Goal: Download file/media

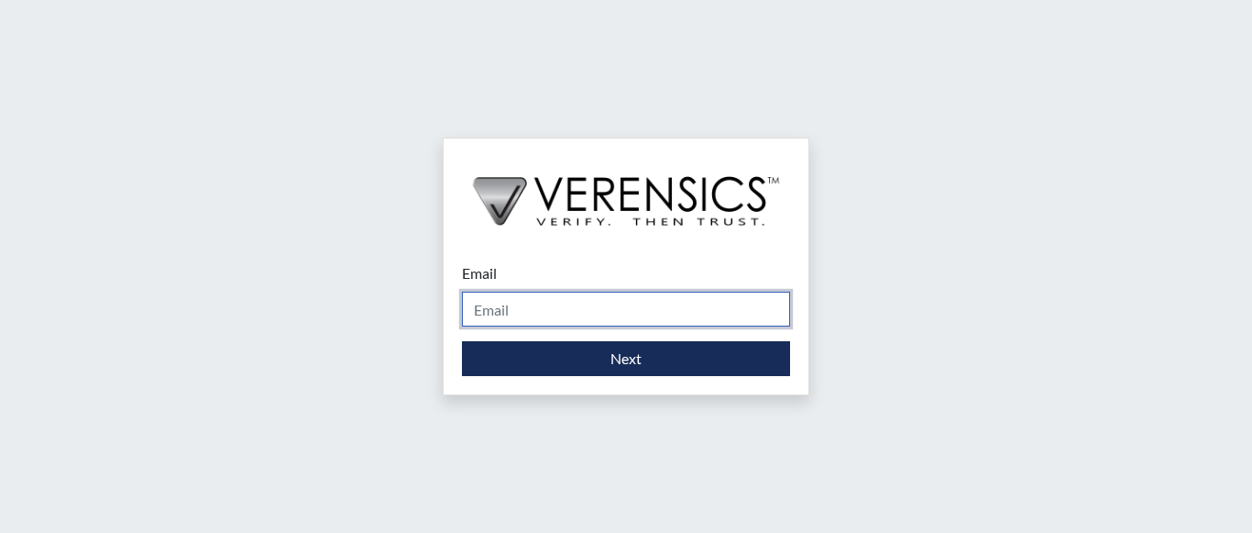
click at [601, 295] on input "Email" at bounding box center [626, 308] width 328 height 35
type input "[EMAIL_ADDRESS][PERSON_NAME][DOMAIN_NAME]"
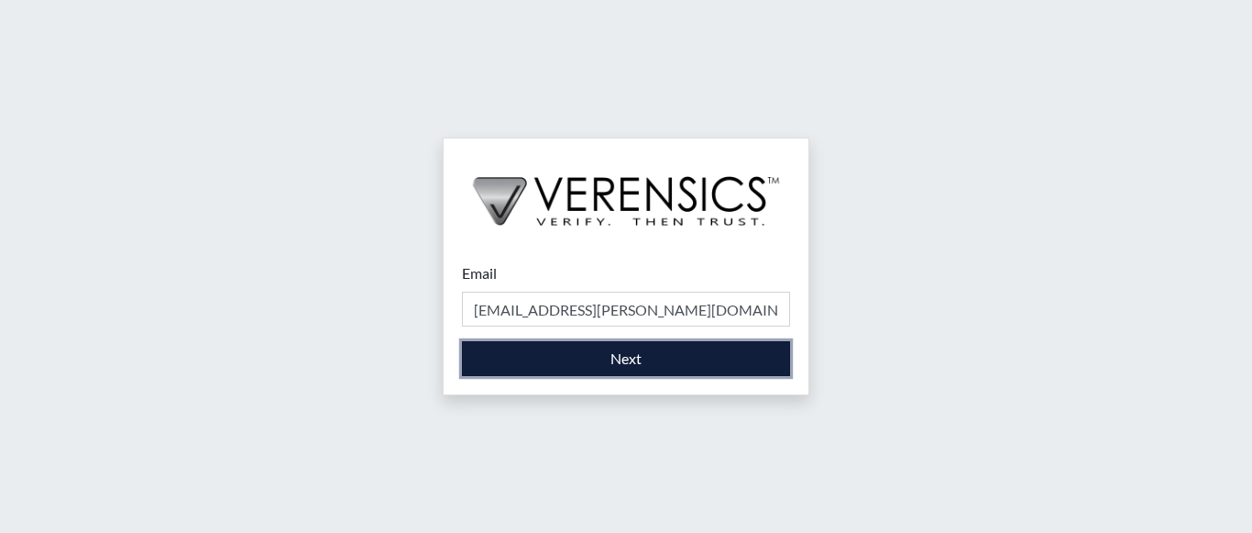
click at [621, 366] on button "Next" at bounding box center [626, 358] width 328 height 35
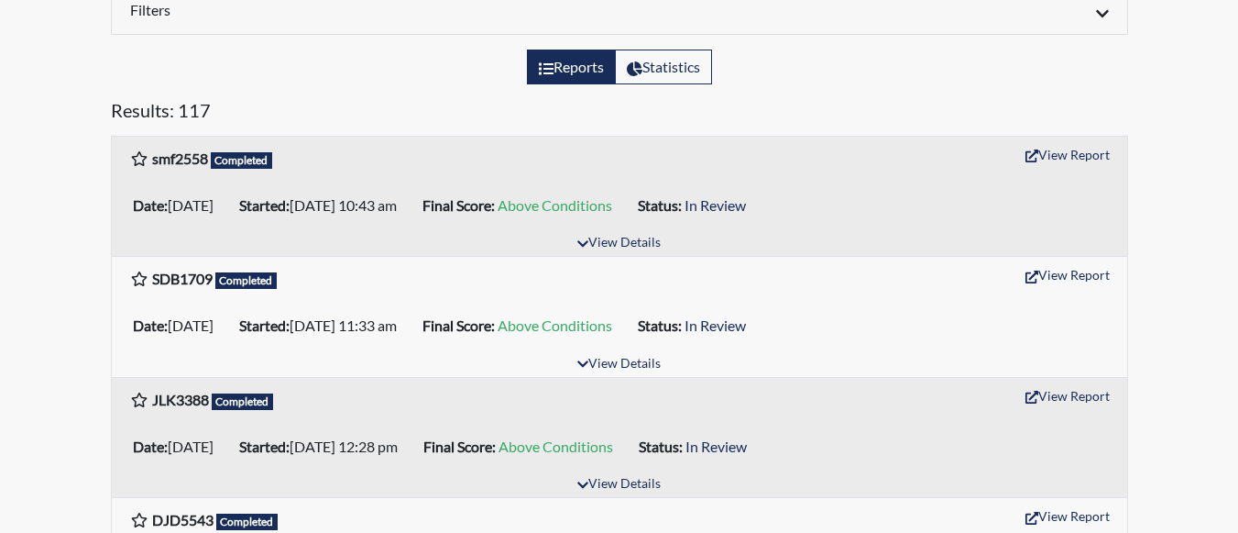
scroll to position [183, 0]
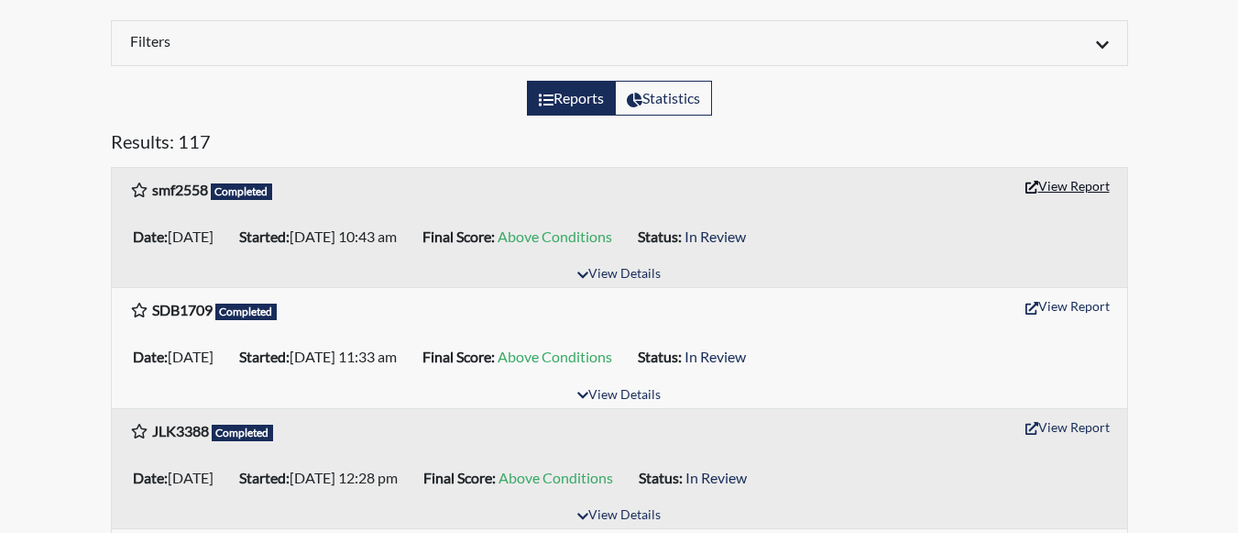
click at [1042, 185] on button "View Report" at bounding box center [1067, 185] width 101 height 28
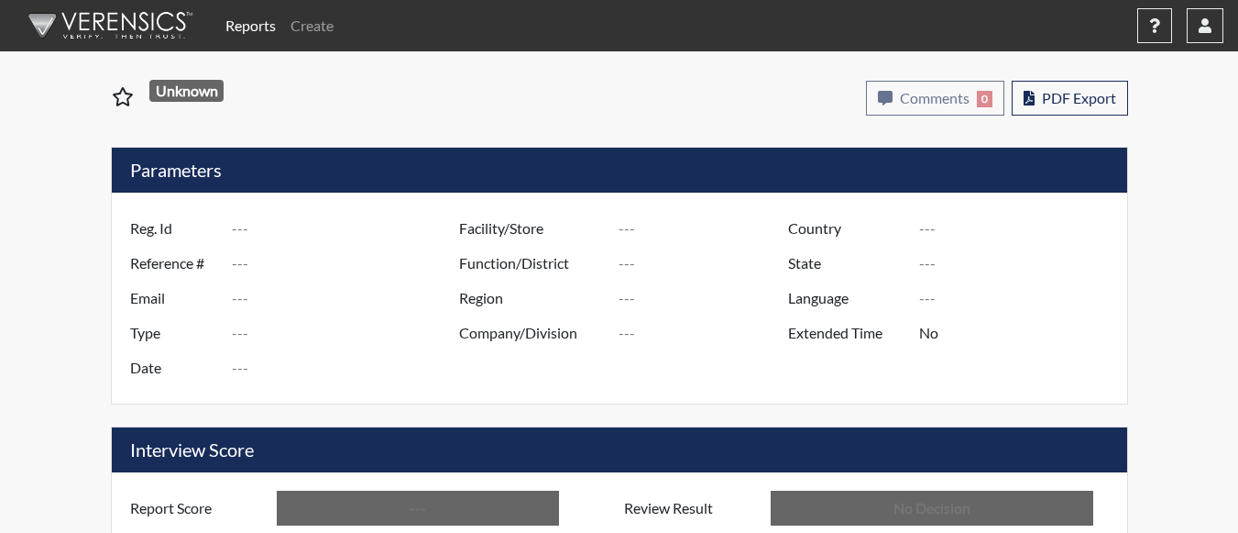
type input "smf2558"
type input "51019"
type input "---"
type input "Corrections Pre-Employment"
type input "Aug 29, 2025"
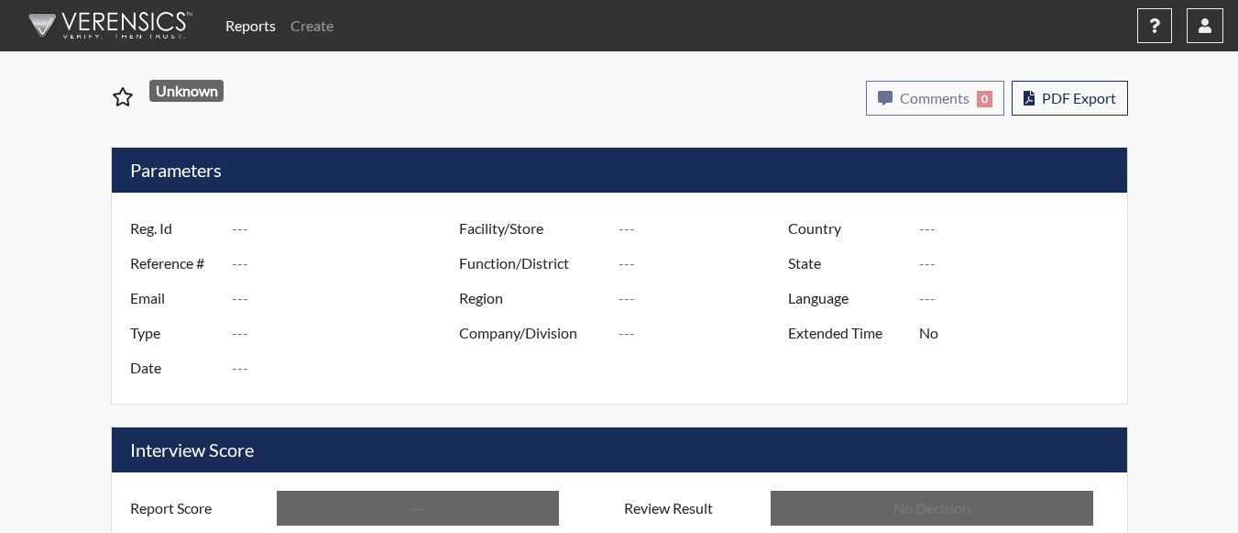
type input "Coastal SP"
type input "[GEOGRAPHIC_DATA]"
type input "[US_STATE]"
type input "English"
type input "Above Conditions"
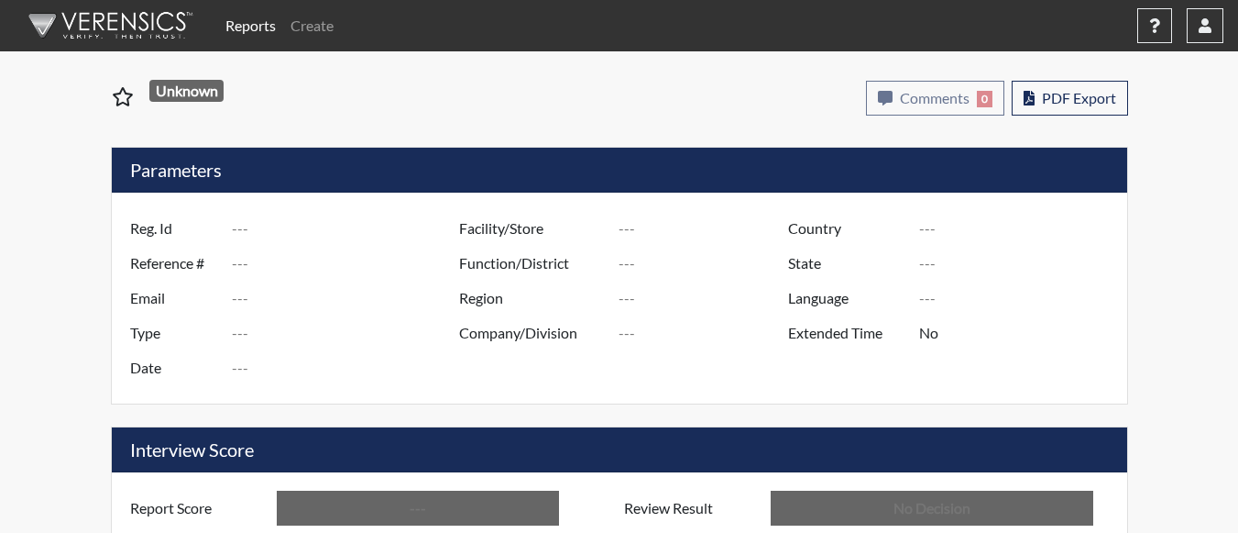
type input "In Review"
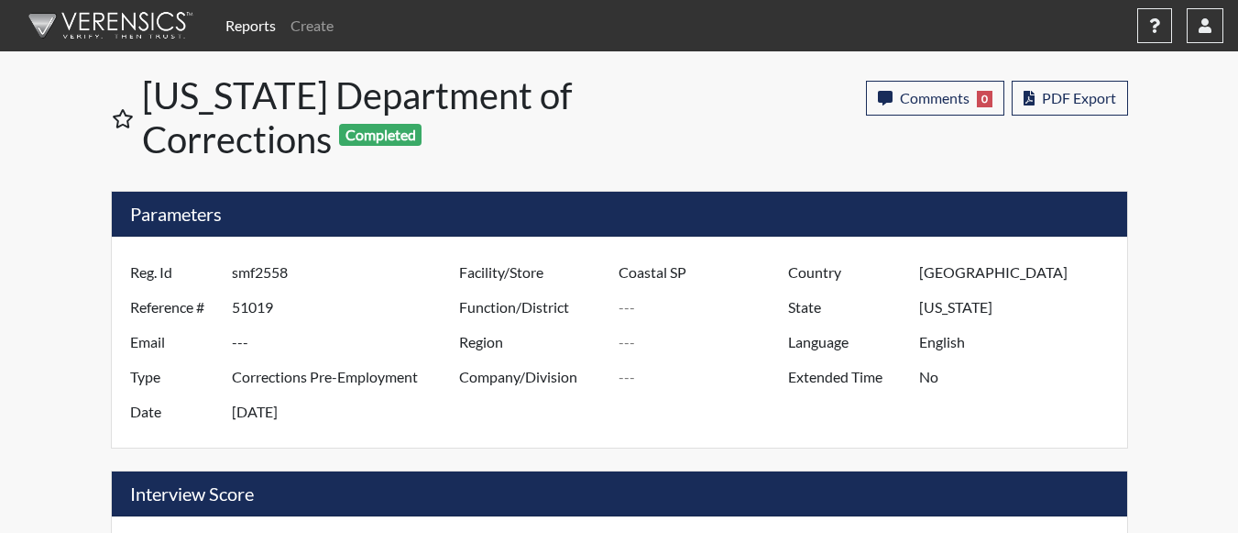
scroll to position [304, 762]
click at [1050, 100] on span "PDF Export" at bounding box center [1079, 97] width 74 height 17
